Goal: Information Seeking & Learning: Learn about a topic

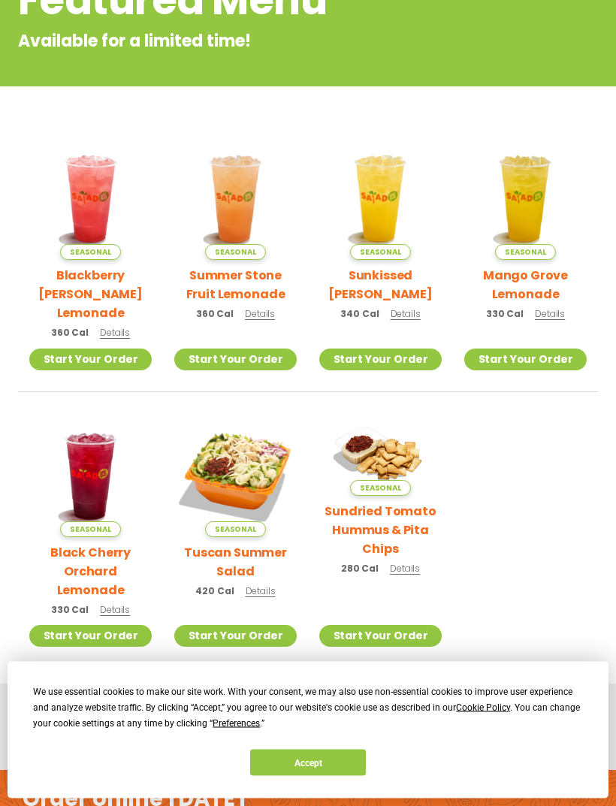
scroll to position [246, 0]
click at [252, 443] on img at bounding box center [235, 475] width 122 height 122
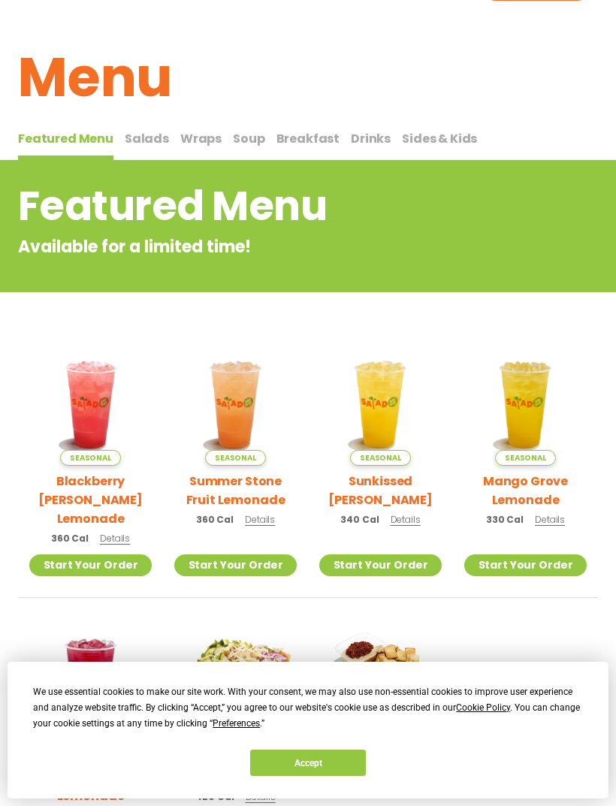
scroll to position [0, 0]
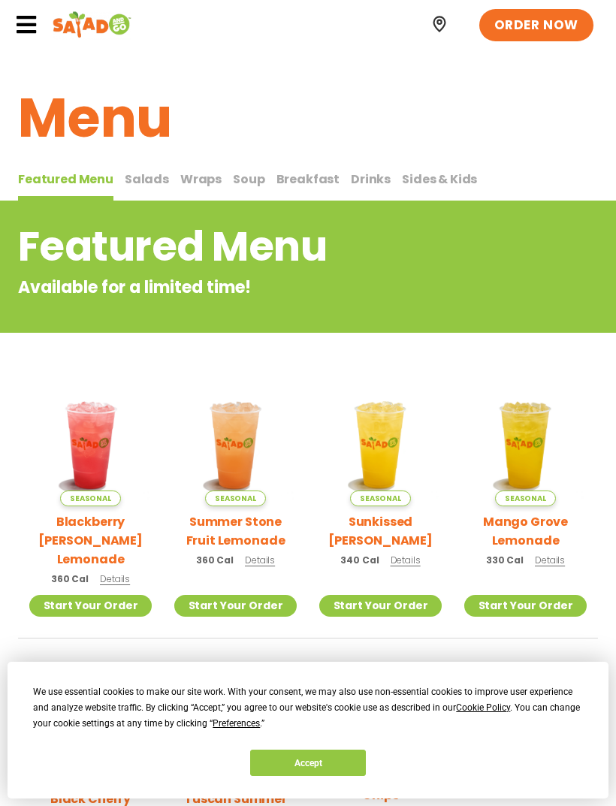
click at [134, 179] on span "Salads" at bounding box center [147, 178] width 44 height 17
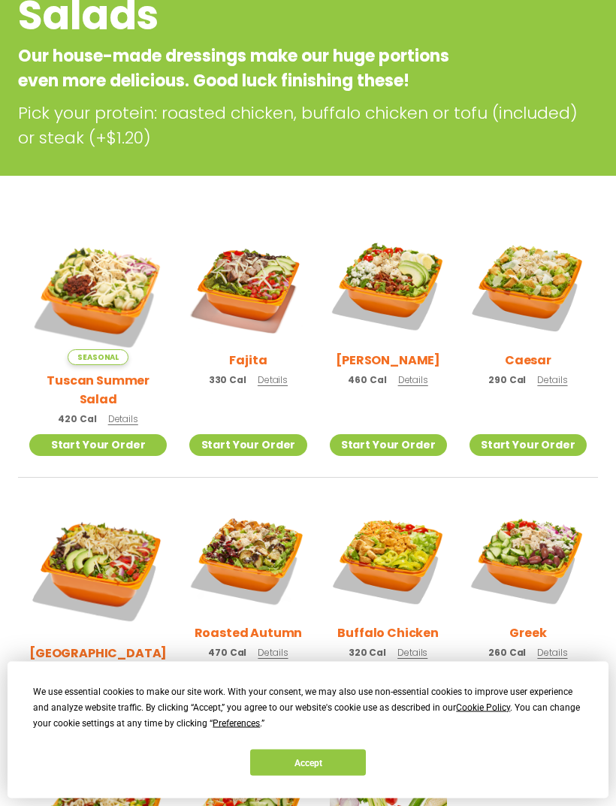
scroll to position [232, 0]
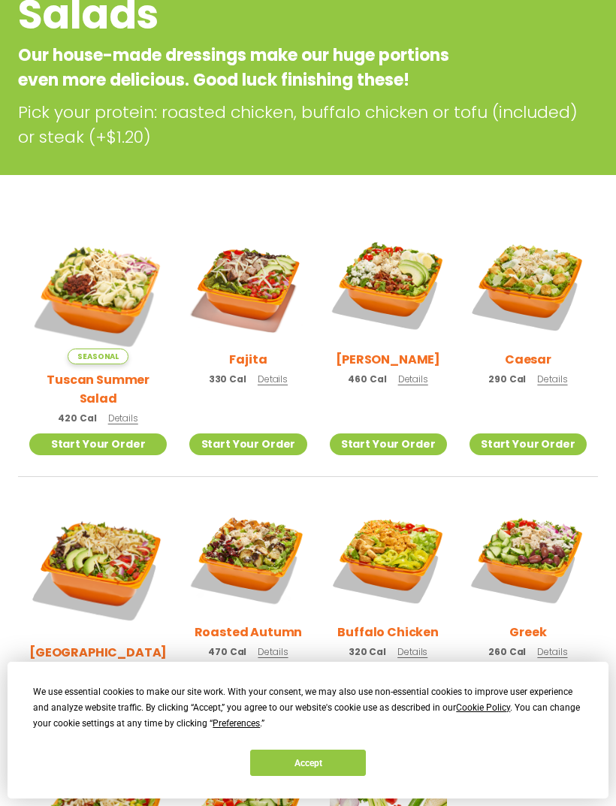
click at [224, 338] on img at bounding box center [247, 284] width 117 height 117
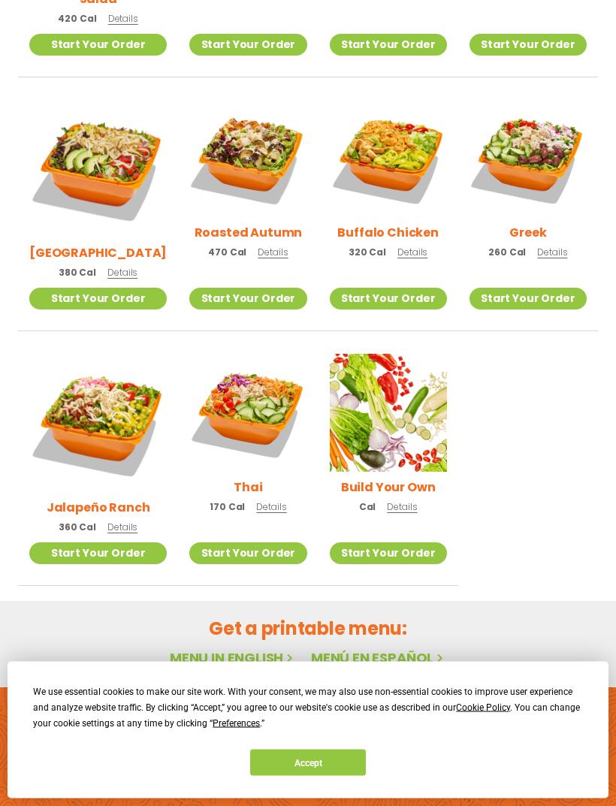
scroll to position [631, 0]
click at [62, 448] on img at bounding box center [97, 422] width 137 height 137
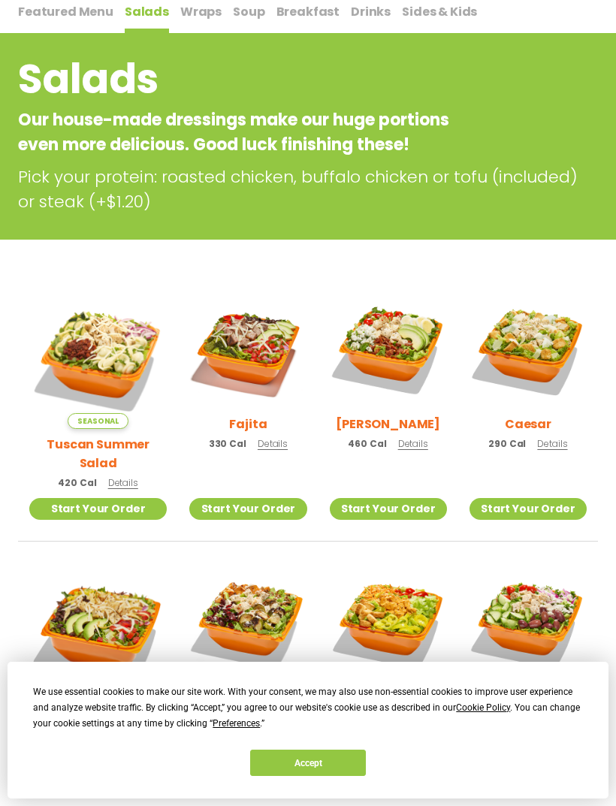
scroll to position [0, 0]
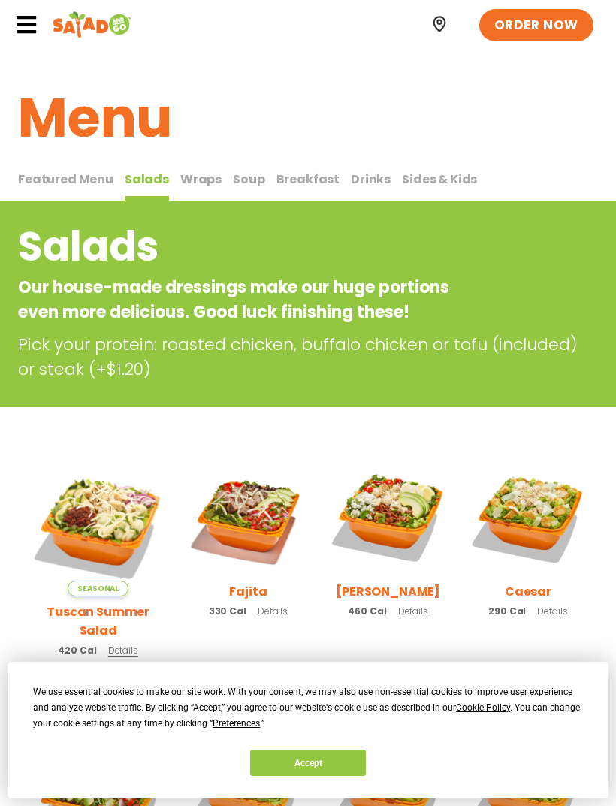
click at [187, 178] on span "Wraps" at bounding box center [200, 178] width 41 height 17
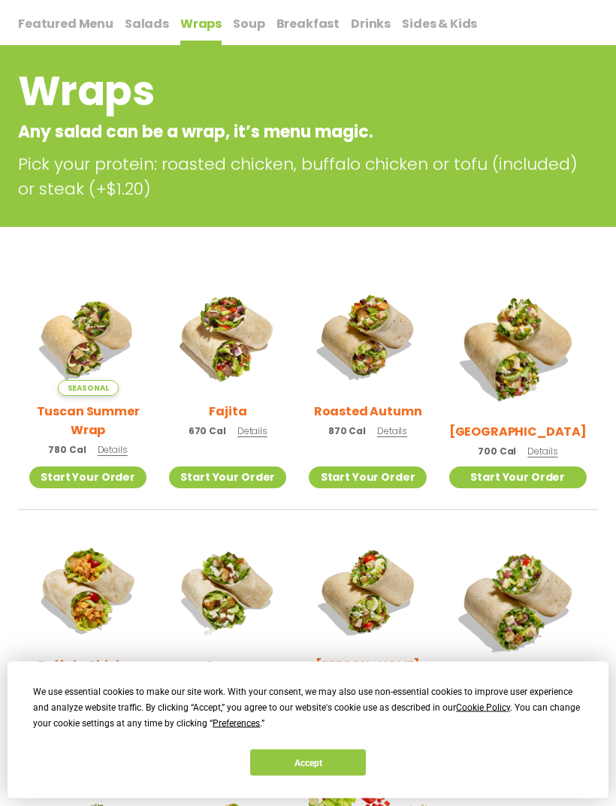
scroll to position [155, 0]
click at [225, 334] on img at bounding box center [227, 336] width 117 height 117
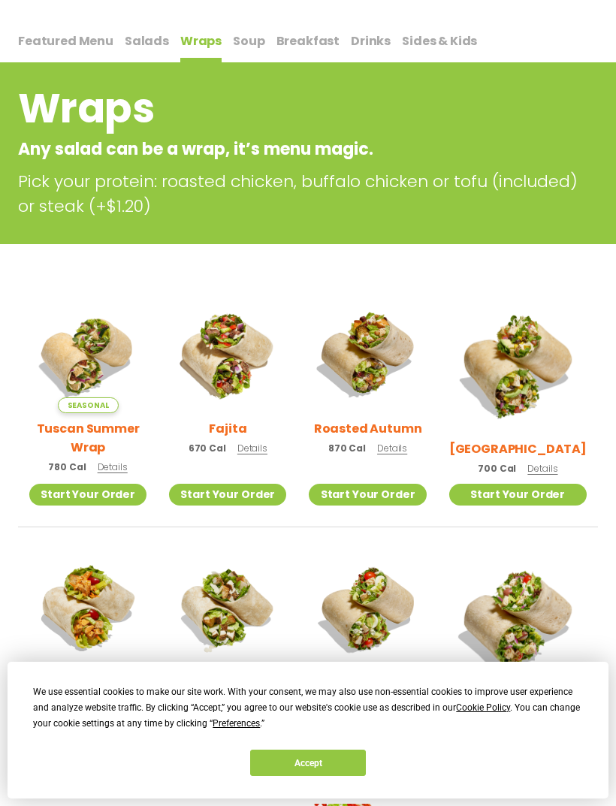
scroll to position [140, 0]
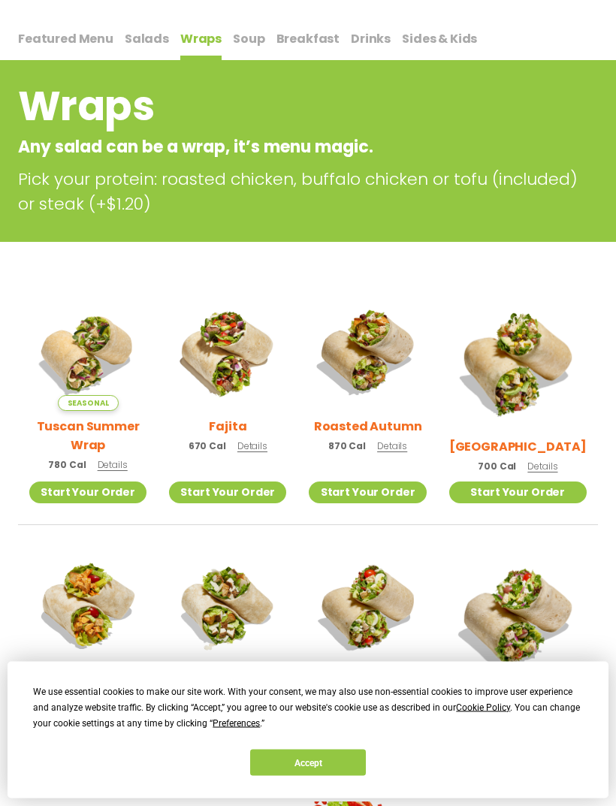
click at [244, 50] on button "Soup Soup" at bounding box center [249, 45] width 32 height 32
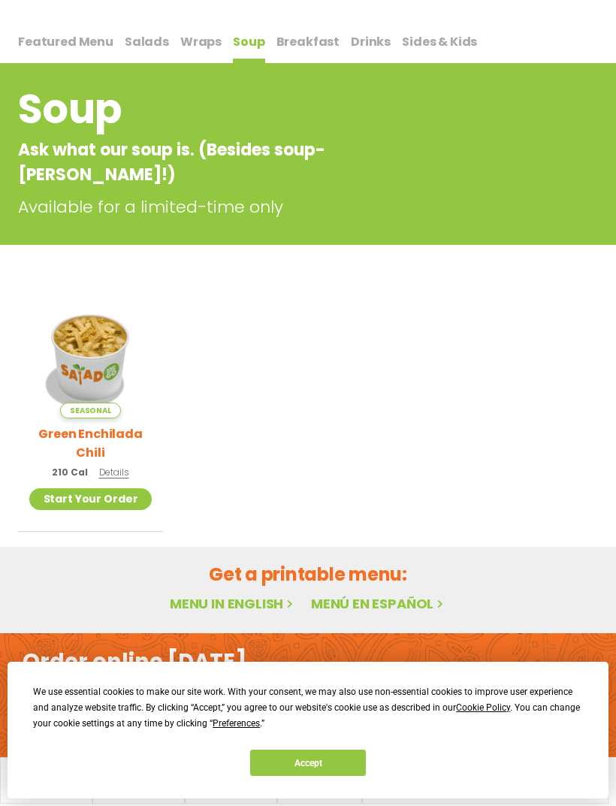
scroll to position [159, 0]
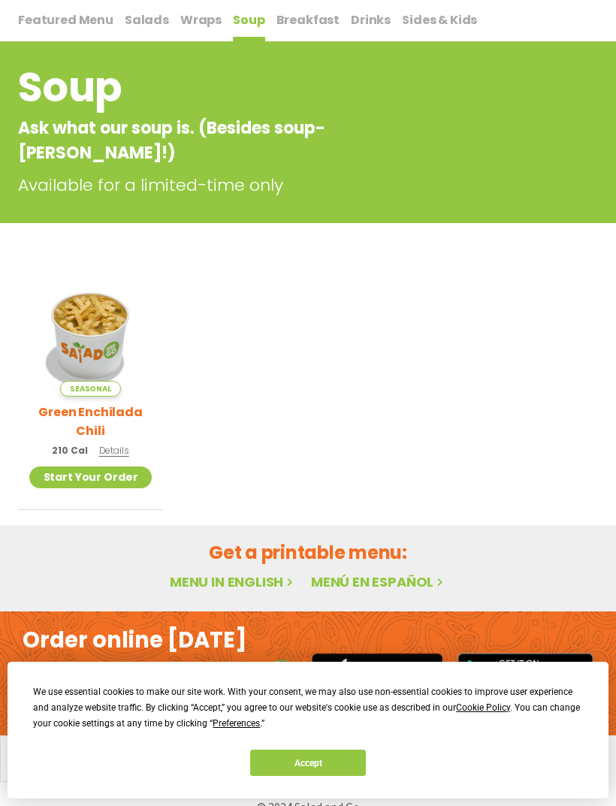
click at [298, 27] on span "Breakfast" at bounding box center [308, 19] width 64 height 17
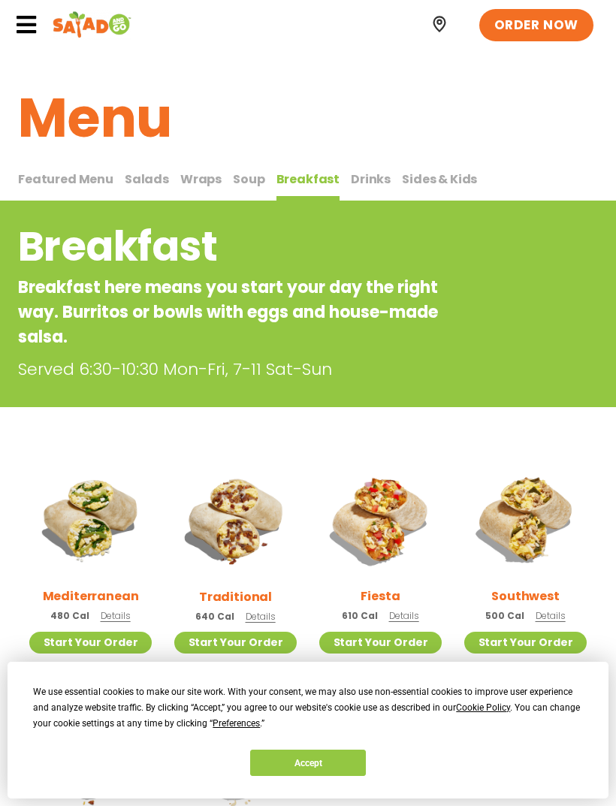
scroll to position [7, 0]
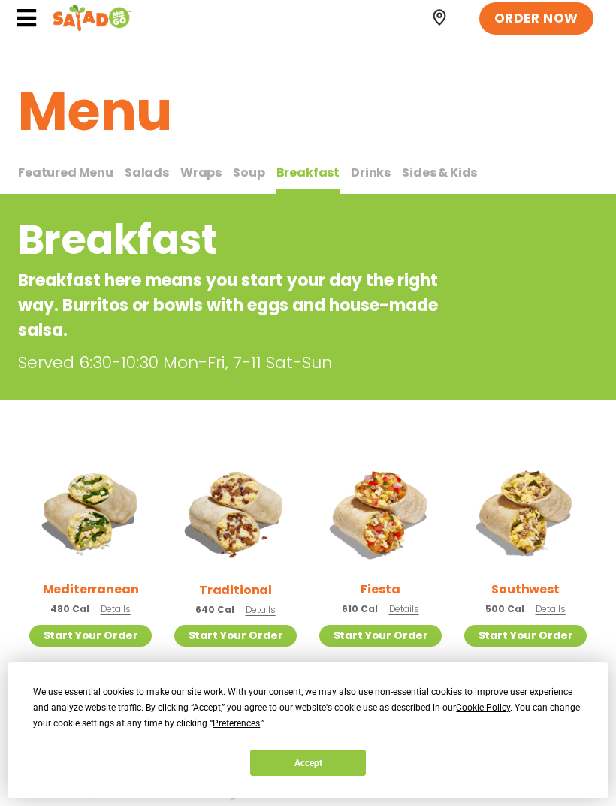
click at [94, 505] on img at bounding box center [90, 512] width 122 height 122
click at [403, 167] on span "Sides & Kids" at bounding box center [439, 172] width 75 height 17
